Goal: Task Accomplishment & Management: Manage account settings

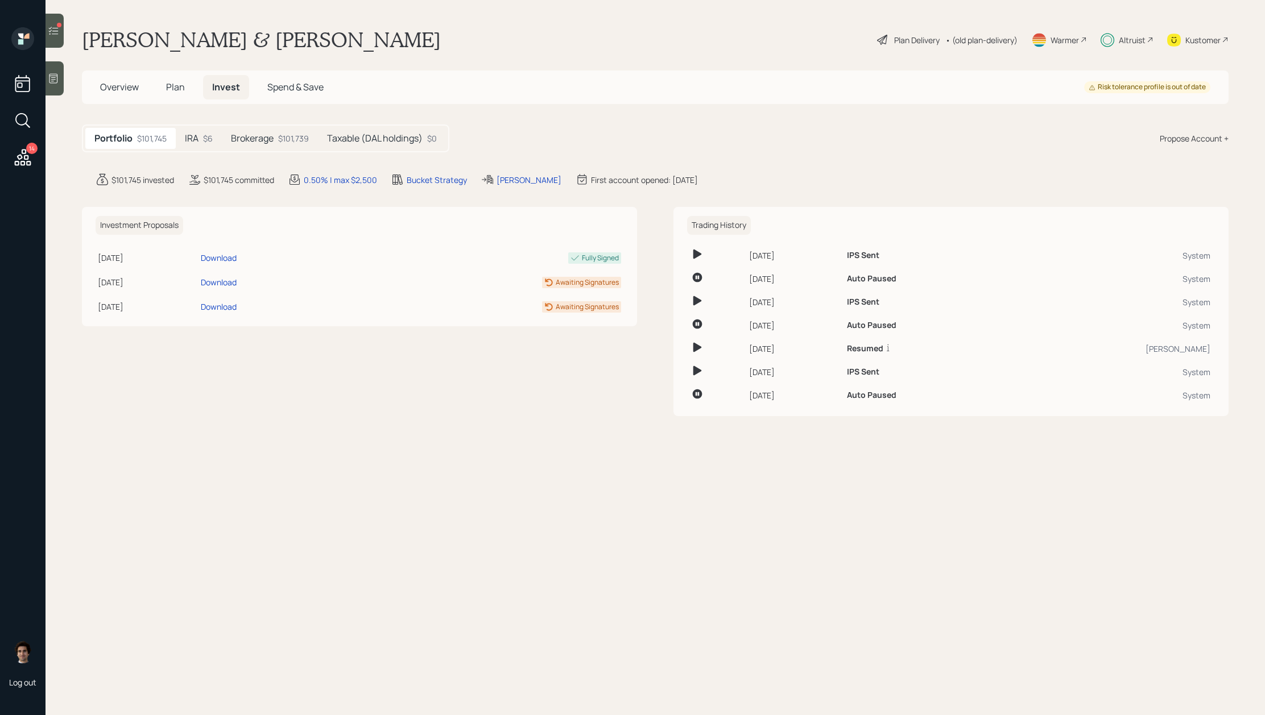
click at [357, 146] on div "Taxable (DAL holdings) $0" at bounding box center [382, 138] width 128 height 21
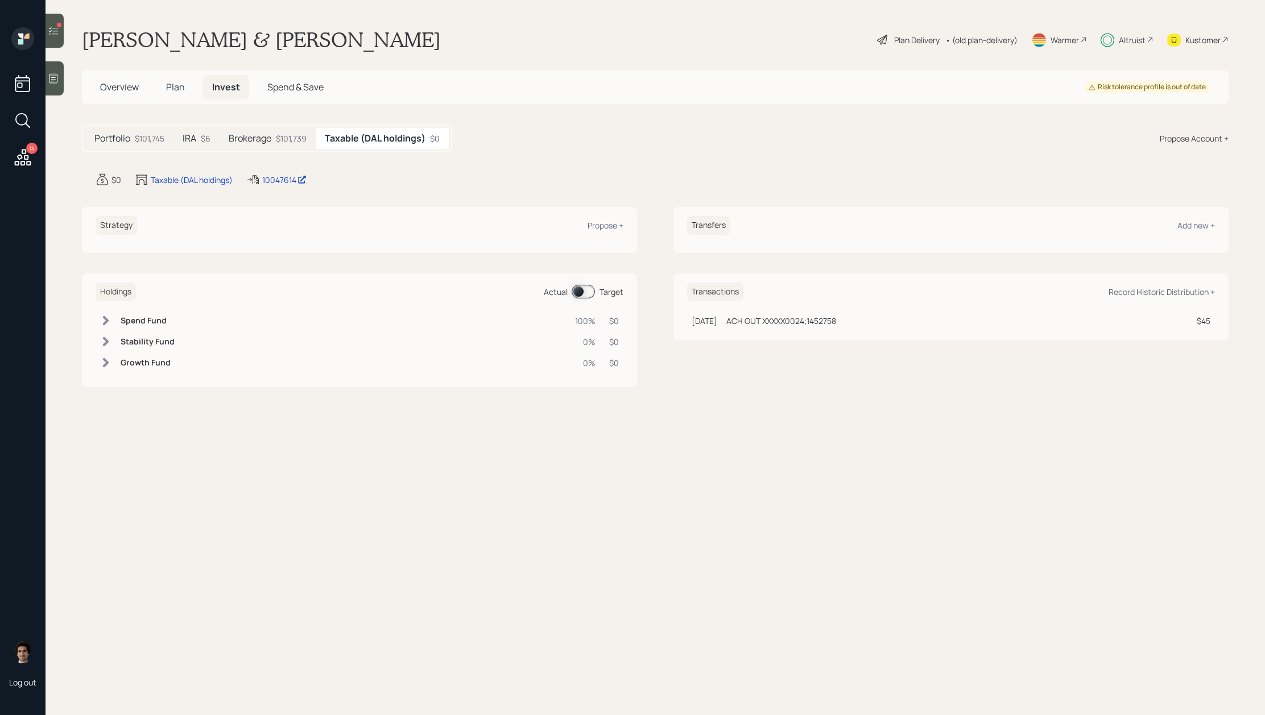
click at [306, 145] on div "Brokerage $101,739" at bounding box center [268, 138] width 96 height 21
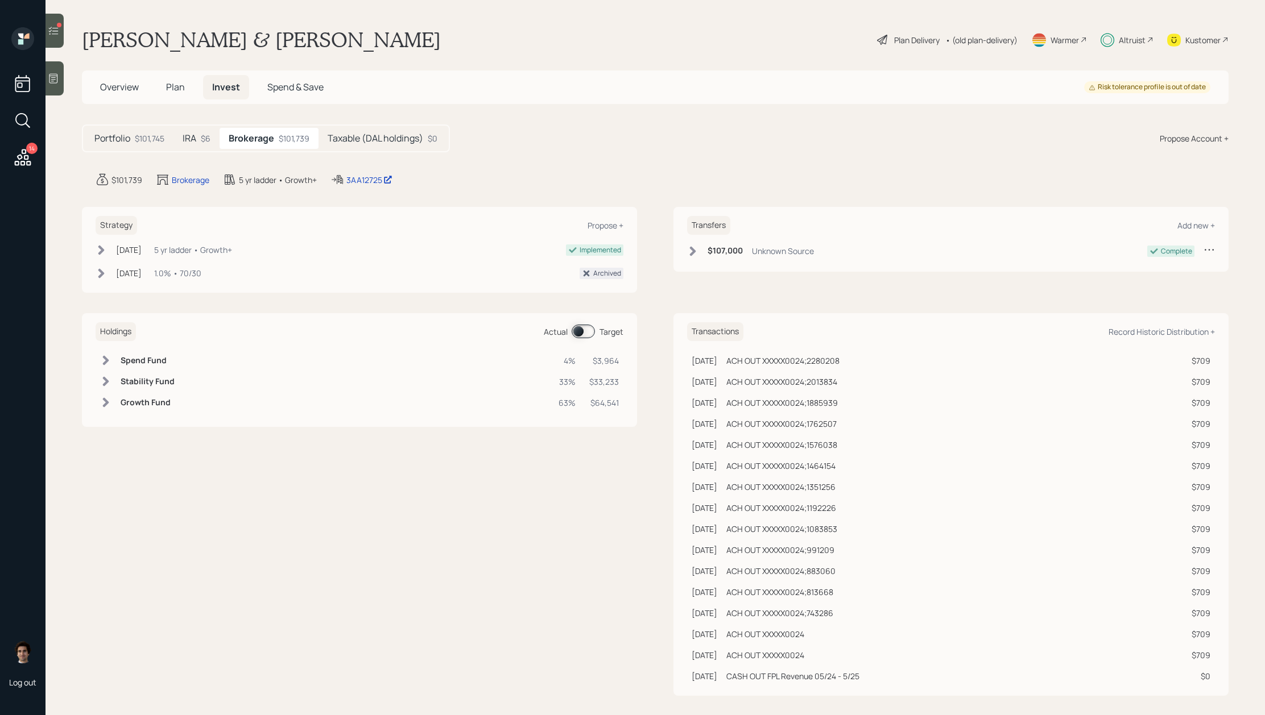
click at [190, 133] on h5 "IRA" at bounding box center [190, 138] width 14 height 11
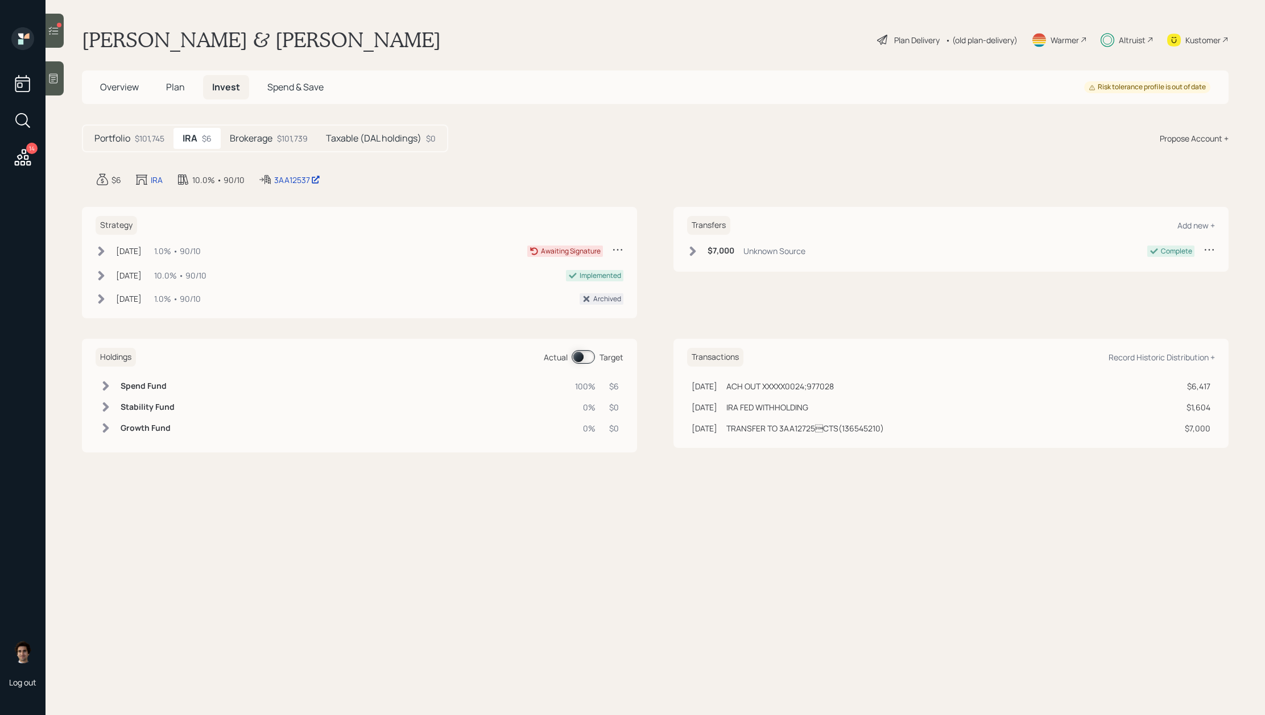
click at [135, 133] on div "$101,745" at bounding box center [150, 138] width 30 height 12
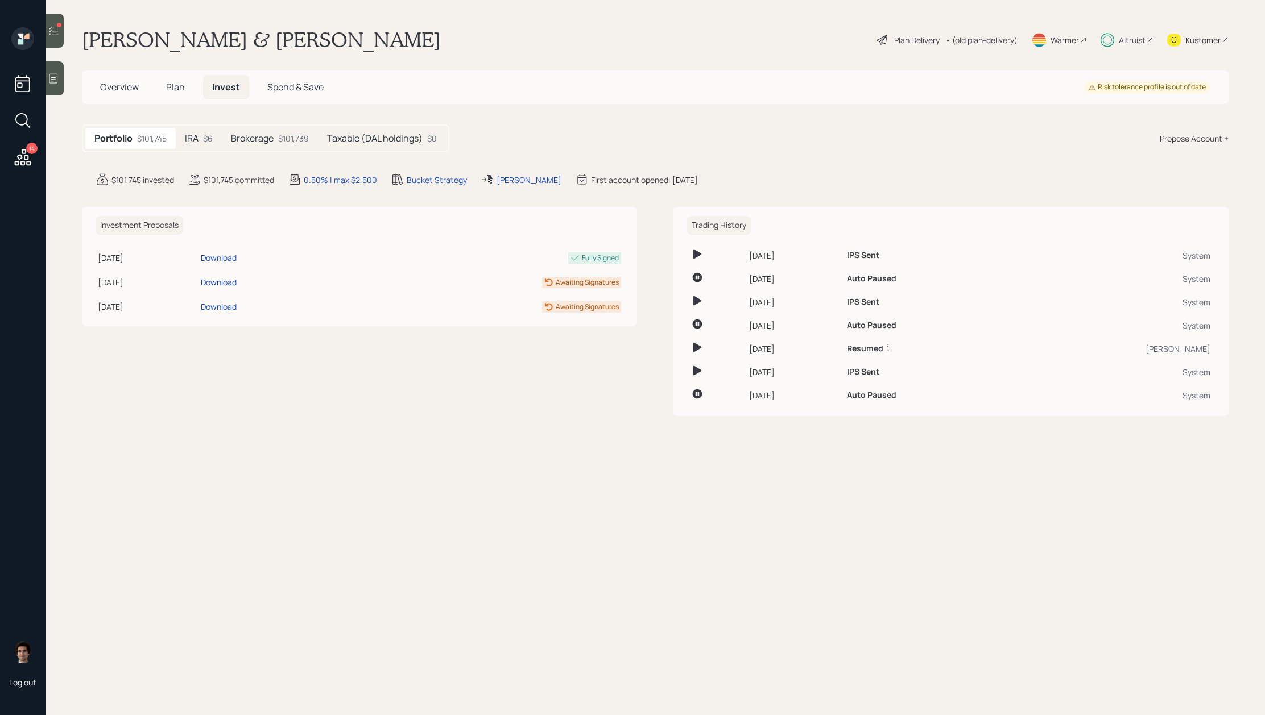
click at [278, 149] on div "Portfolio $101,745 IRA $6 Brokerage $101,739 Taxable (DAL holdings) $0" at bounding box center [265, 139] width 367 height 28
click at [278, 144] on div "Brokerage $101,739" at bounding box center [270, 138] width 96 height 21
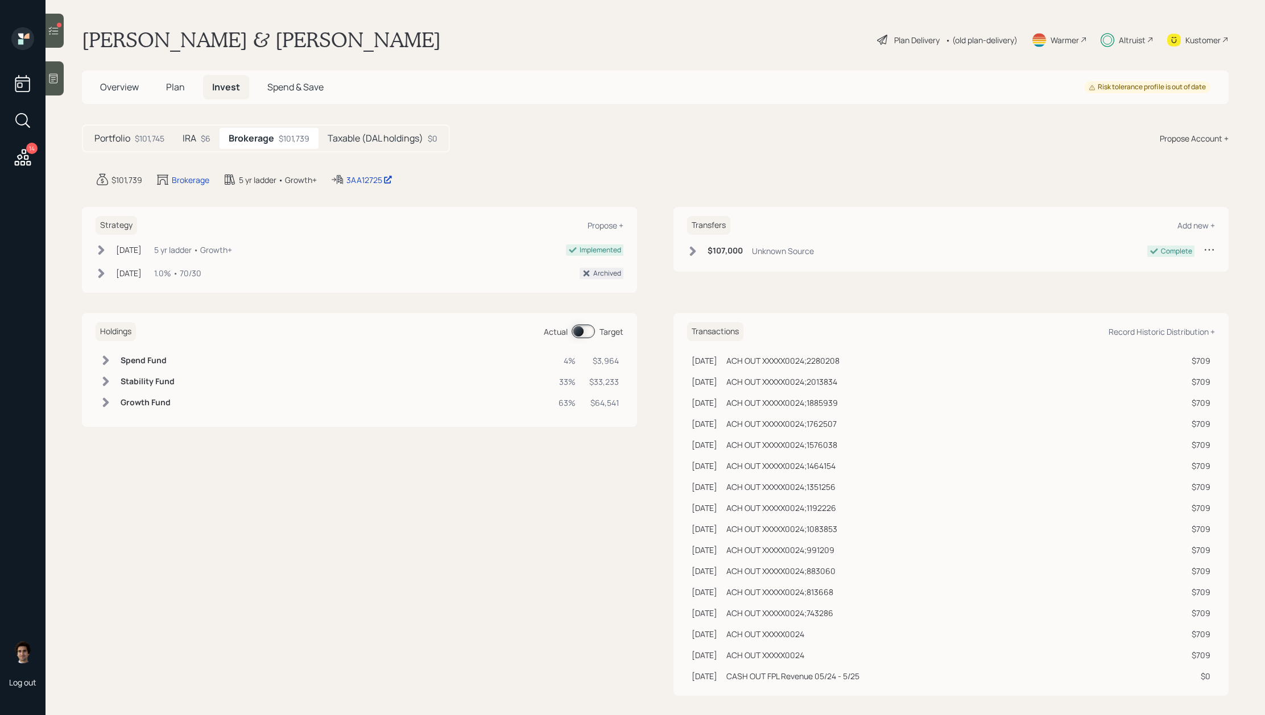
click at [192, 126] on div "Portfolio $101,745 IRA $6 Brokerage $101,739 Taxable (DAL holdings) $0" at bounding box center [266, 139] width 368 height 28
click at [192, 134] on h5 "IRA" at bounding box center [190, 138] width 14 height 11
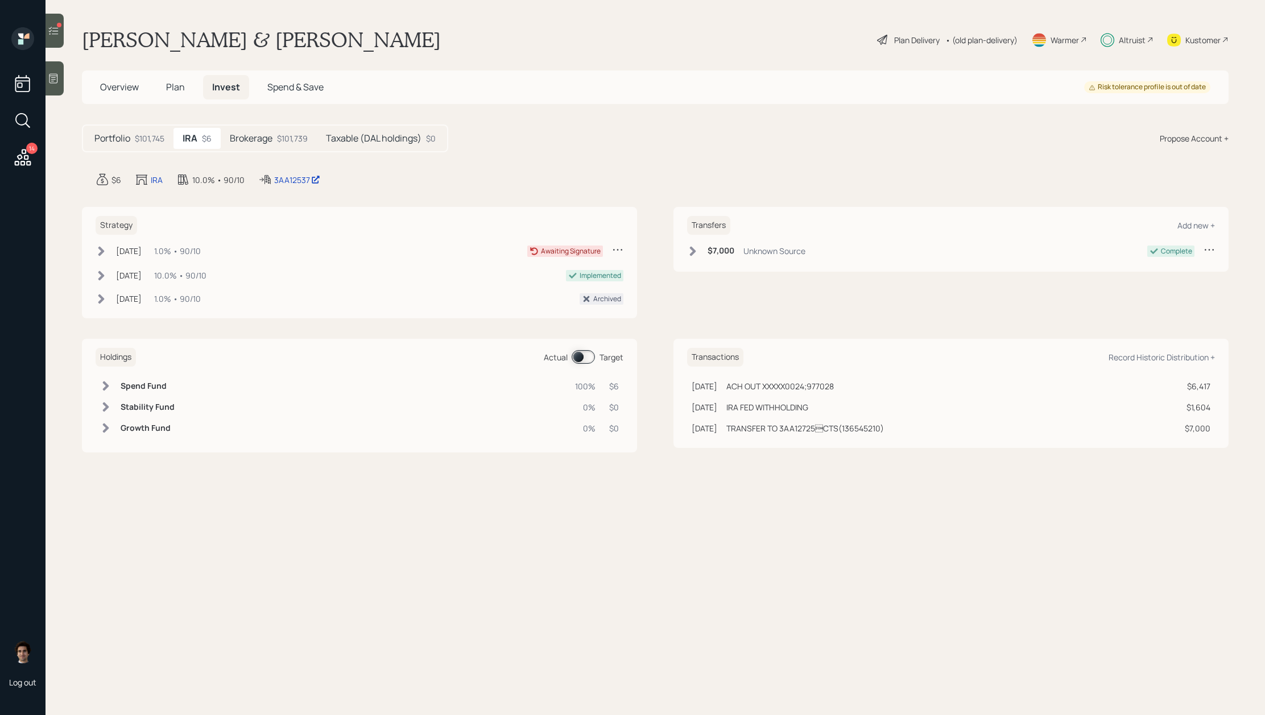
click at [124, 136] on h5 "Portfolio" at bounding box center [112, 138] width 36 height 11
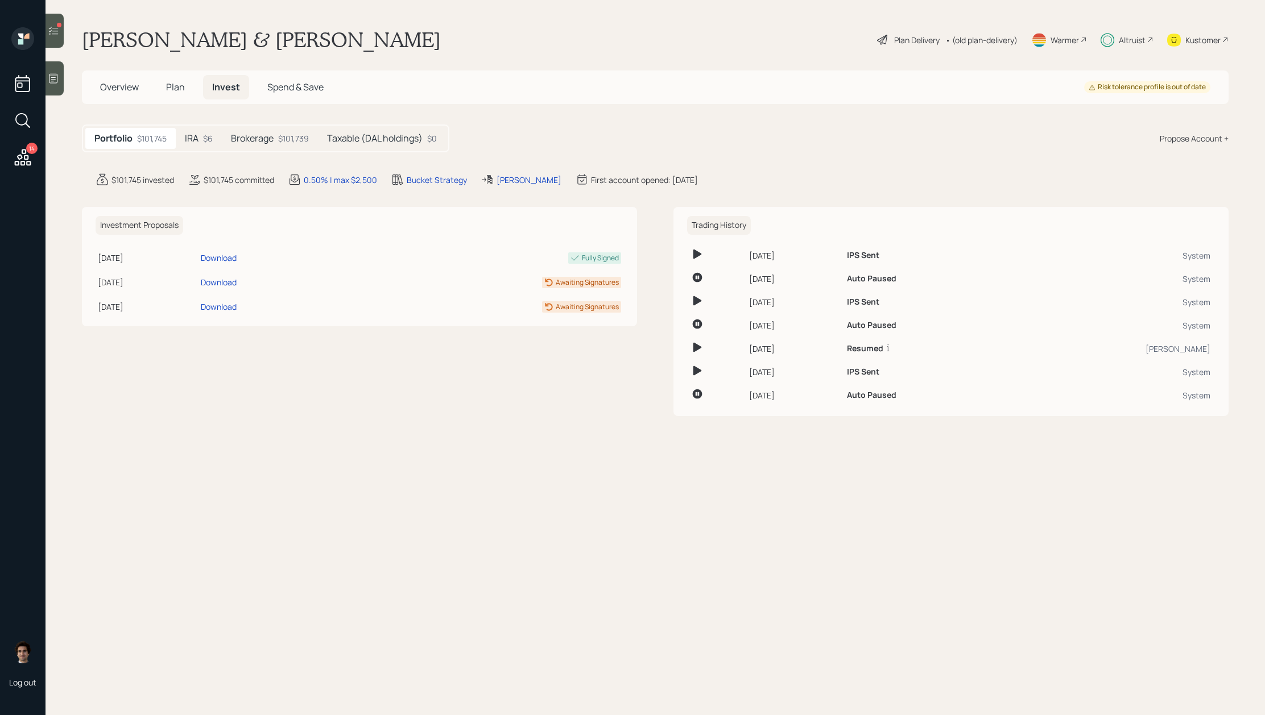
click at [68, 42] on main "Marcus & Kelly Bembenista Plan Delivery • (old plan-delivery) Warmer Altruist K…" at bounding box center [654, 357] width 1219 height 715
click at [64, 41] on div at bounding box center [54, 31] width 18 height 34
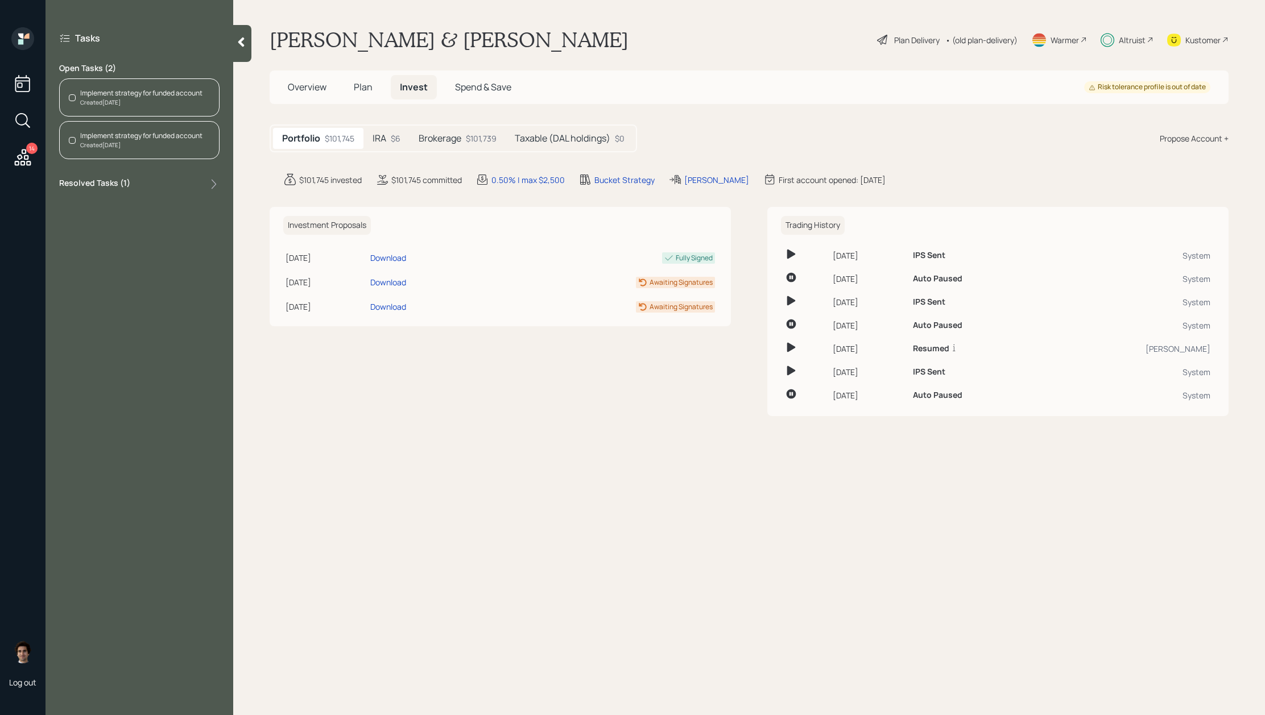
click at [496, 132] on div "$101,739" at bounding box center [481, 138] width 31 height 12
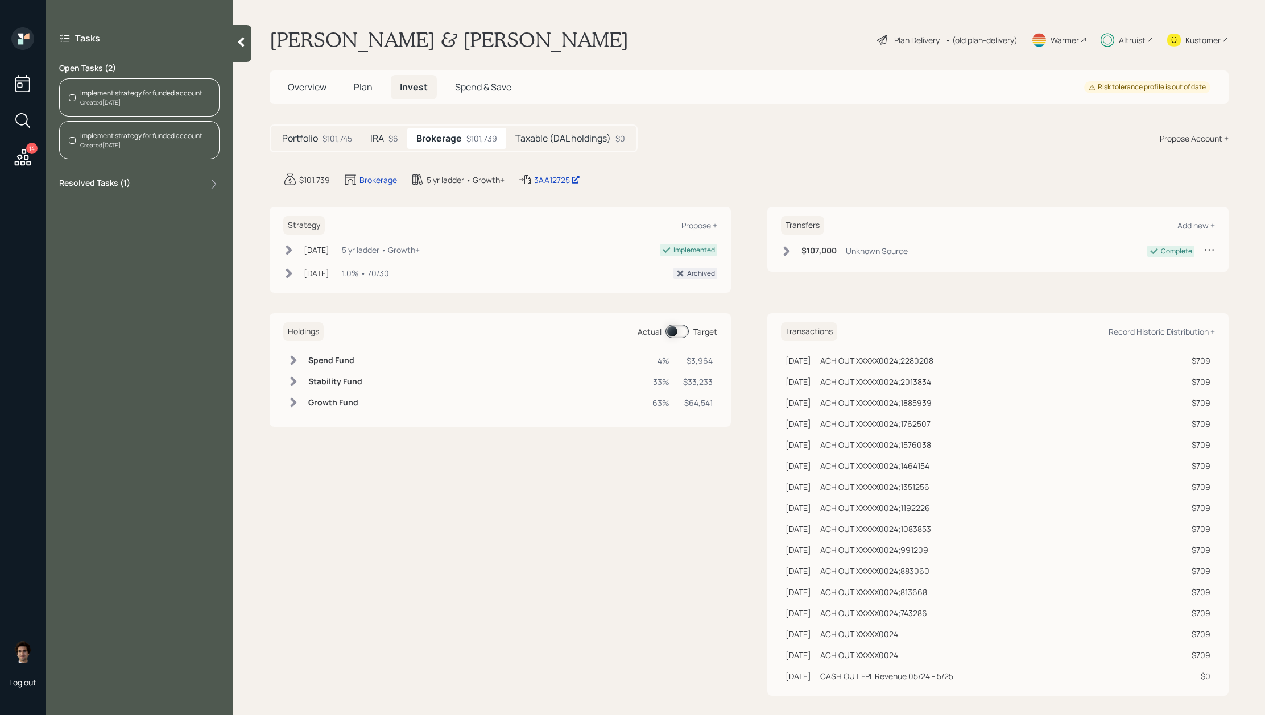
click at [297, 142] on h5 "Portfolio" at bounding box center [300, 138] width 36 height 11
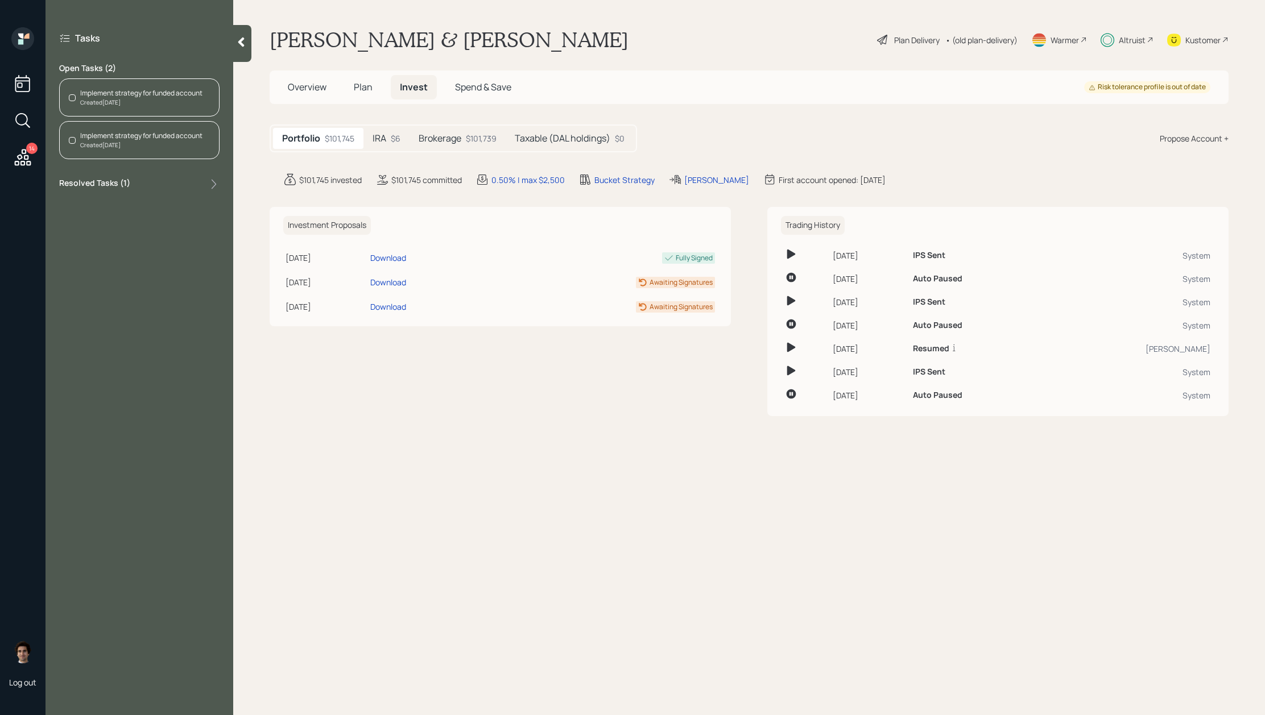
click at [181, 141] on div "Created Aug 8, 2025" at bounding box center [141, 145] width 122 height 9
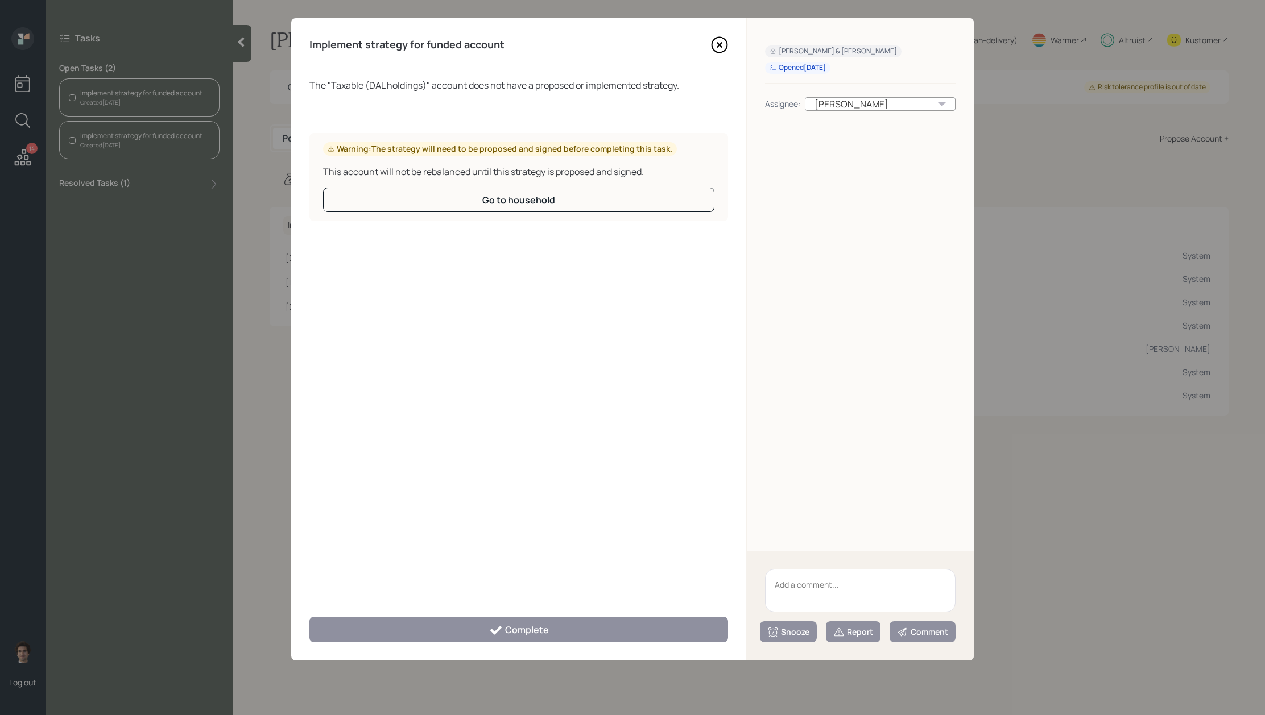
click at [852, 595] on textarea at bounding box center [860, 590] width 191 height 43
drag, startPoint x: 842, startPoint y: 598, endPoint x: 756, endPoint y: 574, distance: 89.0
click at [756, 574] on div "client has second brokerage that held Delta individual stock Snooze Report Comm…" at bounding box center [860, 606] width 227 height 110
type textarea "client has second brokerage that held Delta individual stock"
click at [862, 630] on div "Report" at bounding box center [853, 632] width 40 height 11
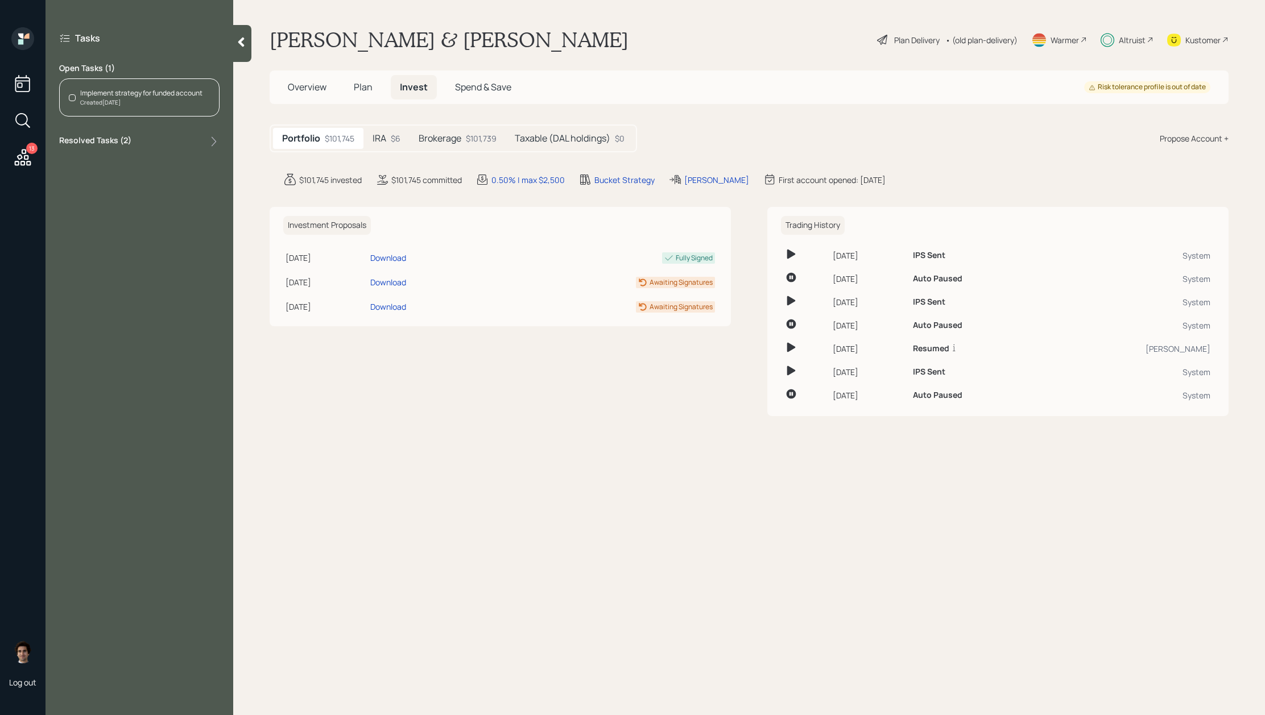
click at [159, 126] on div "Tasks Open Tasks ( 1 ) Implement strategy for funded account Created Aug 8, 202…" at bounding box center [139, 90] width 188 height 126
click at [147, 135] on div "Resolved Tasks ( 2 )" at bounding box center [139, 142] width 160 height 14
click at [123, 105] on div "Created Aug 8, 2025" at bounding box center [141, 102] width 122 height 9
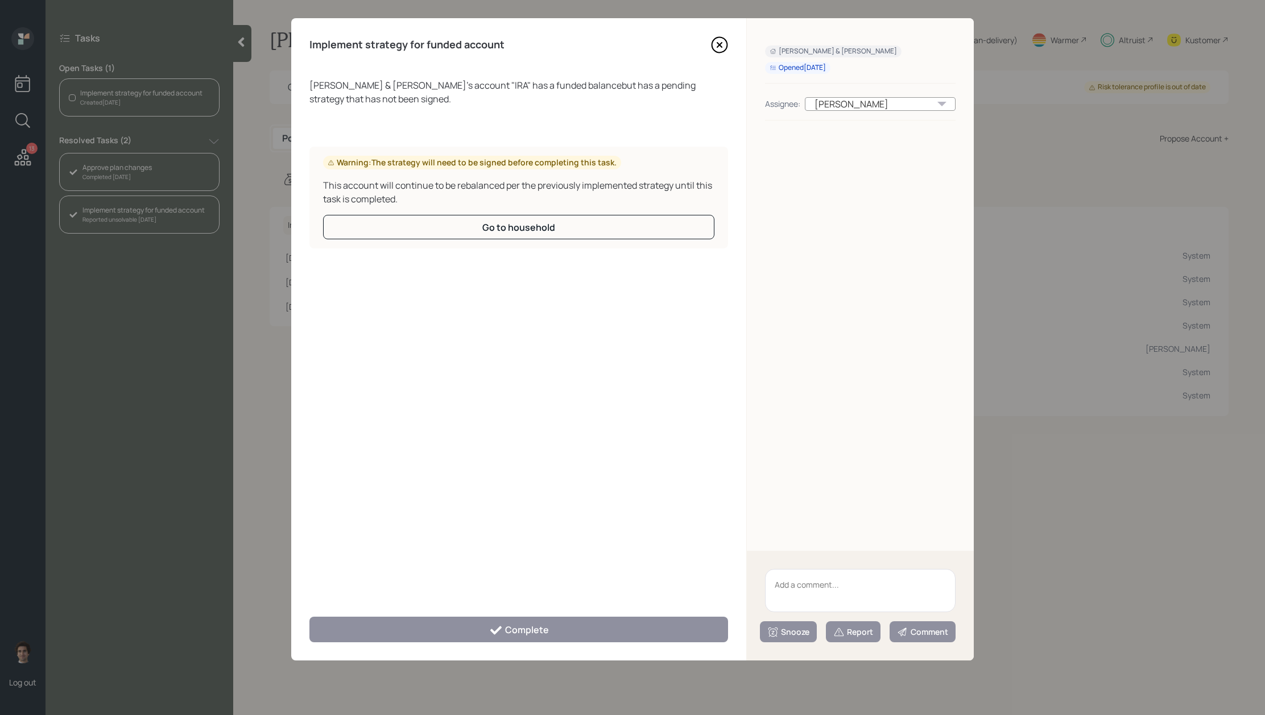
click at [902, 574] on textarea at bounding box center [860, 590] width 191 height 43
paste textarea "client has second brokerage that held Delta individual stock"
type textarea "client has second brokerage that held Delta individual stock"
click at [866, 627] on div "Report" at bounding box center [853, 632] width 40 height 11
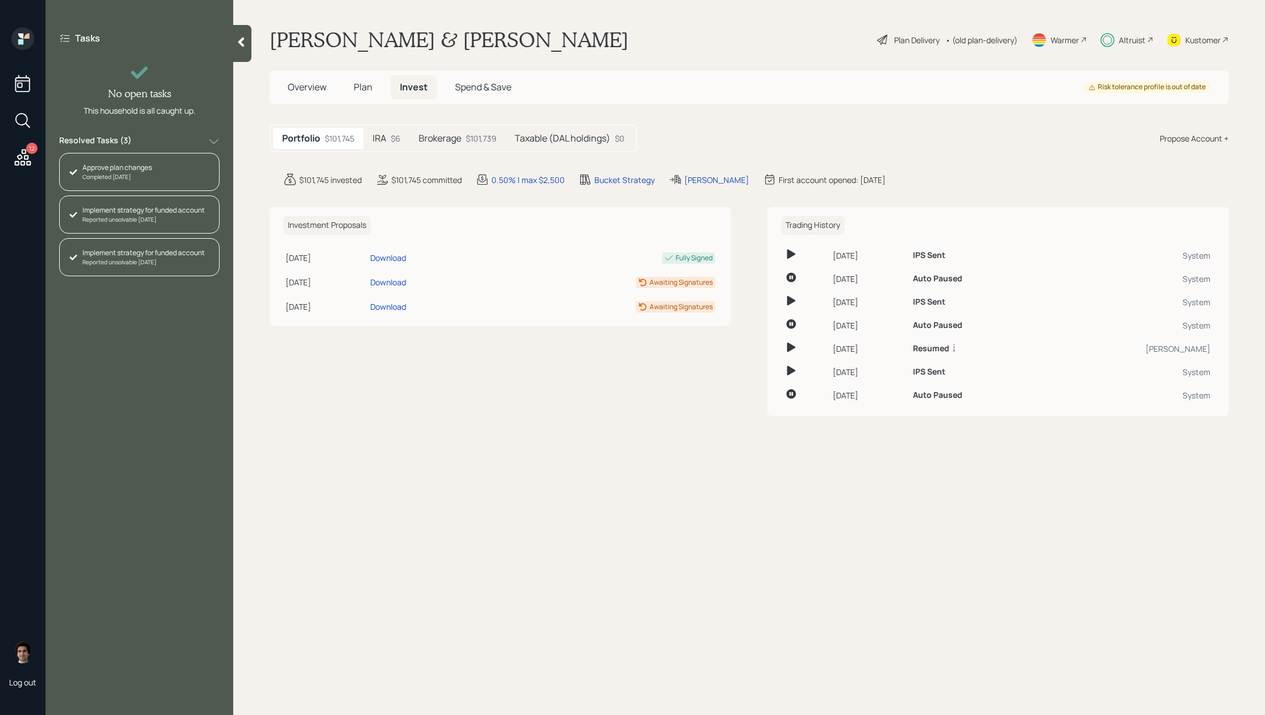
click at [233, 35] on div "Tasks No open tasks This household is all caught up. Resolved Tasks ( 3 ) Appro…" at bounding box center [139, 154] width 188 height 254
click at [20, 156] on icon at bounding box center [23, 157] width 16 height 16
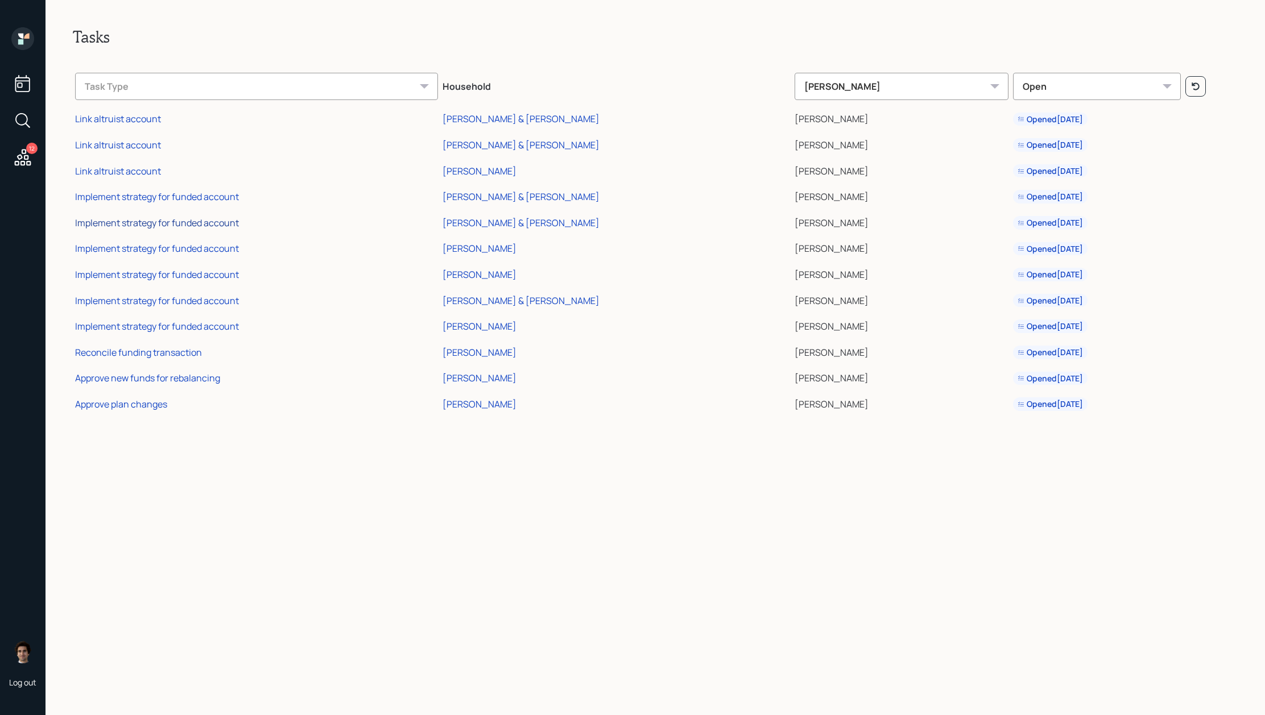
click at [238, 225] on div "Implement strategy for funded account" at bounding box center [157, 223] width 164 height 13
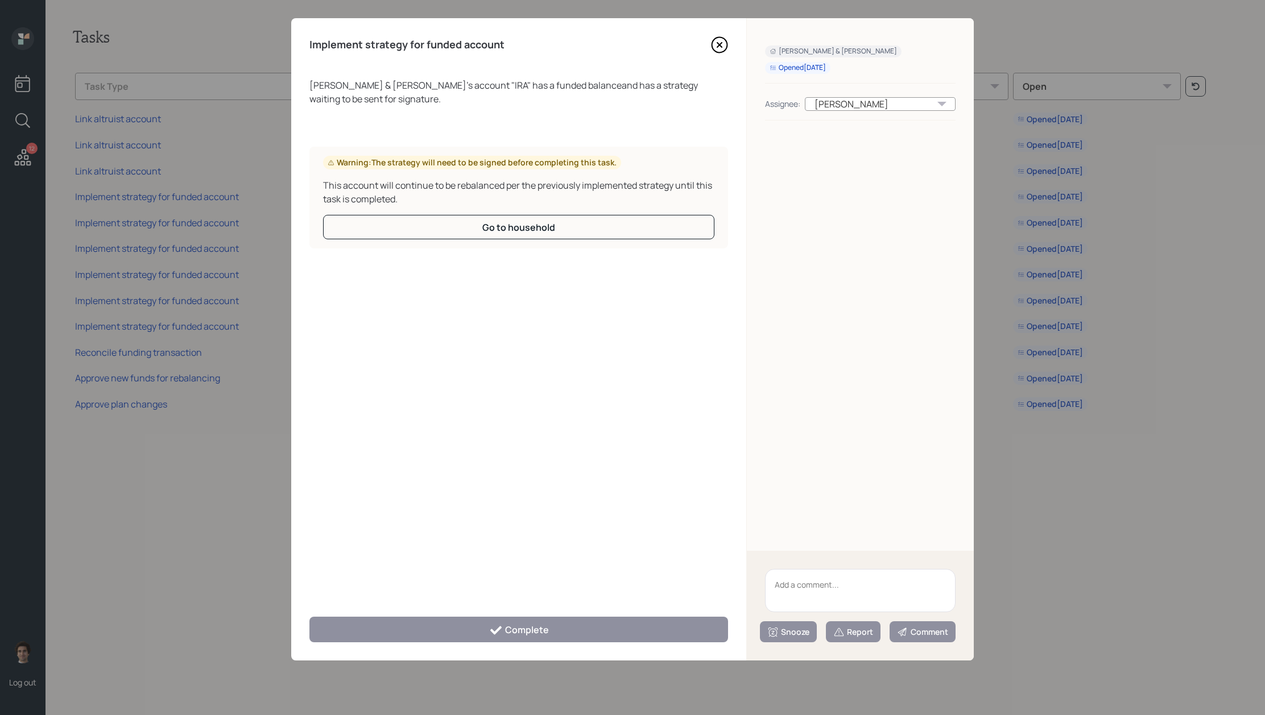
click at [859, 580] on textarea at bounding box center [860, 590] width 191 height 43
type textarea "no issue"
click at [862, 635] on div "Report" at bounding box center [853, 632] width 40 height 11
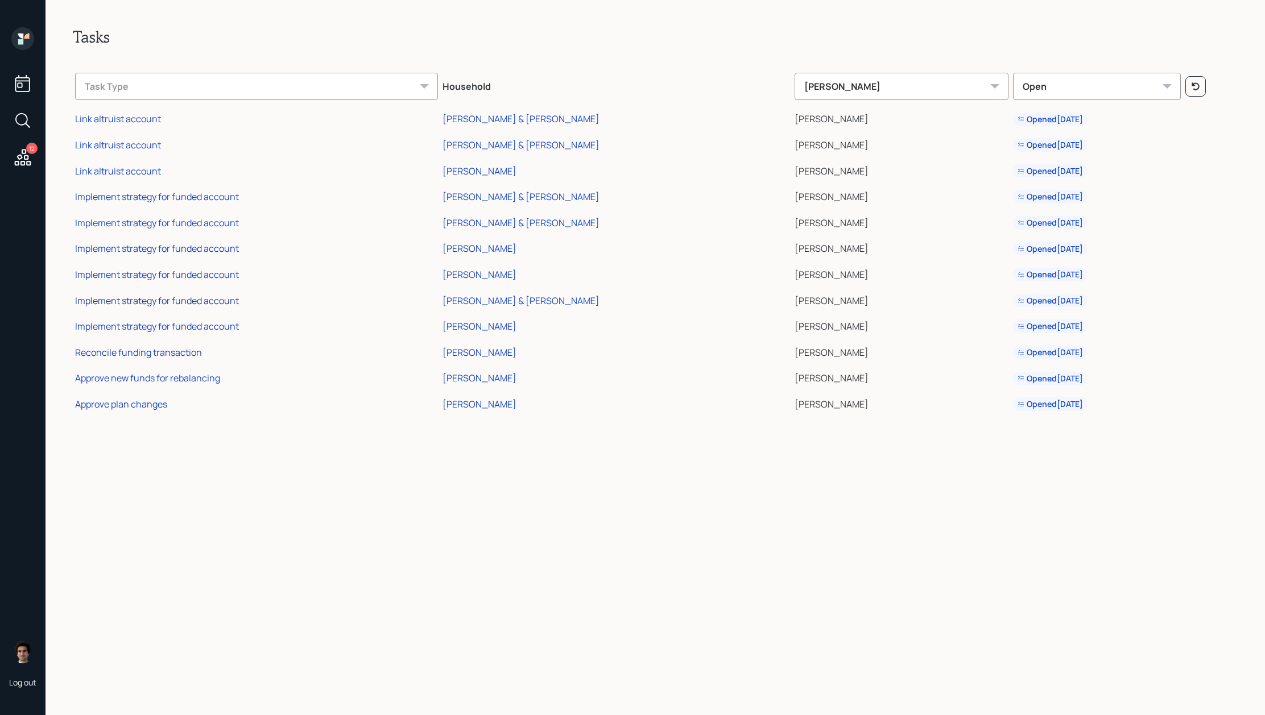
click at [216, 307] on div "Implement strategy for funded account" at bounding box center [157, 301] width 164 height 13
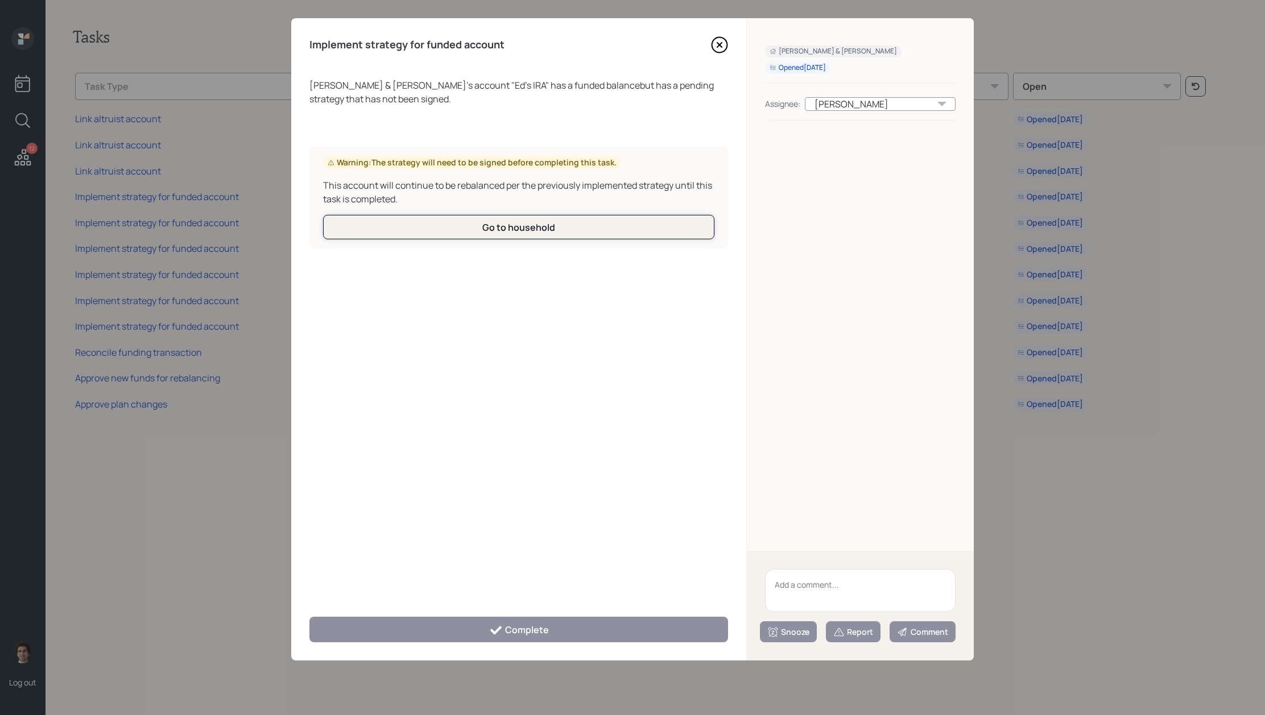
click at [593, 226] on button "Go to household" at bounding box center [518, 227] width 391 height 24
